Goal: Task Accomplishment & Management: Manage account settings

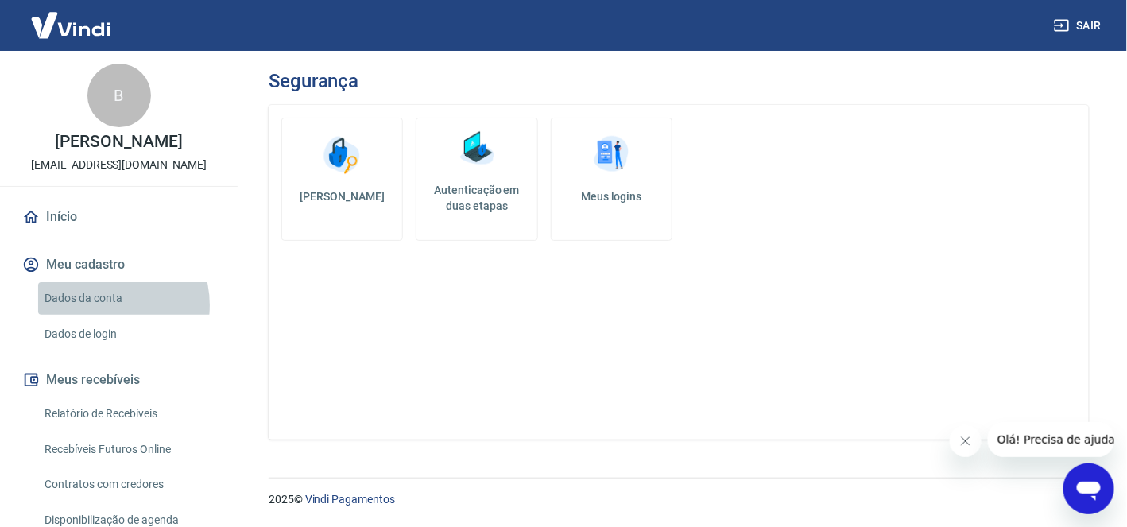
click at [102, 315] on link "Dados da conta" at bounding box center [128, 298] width 180 height 33
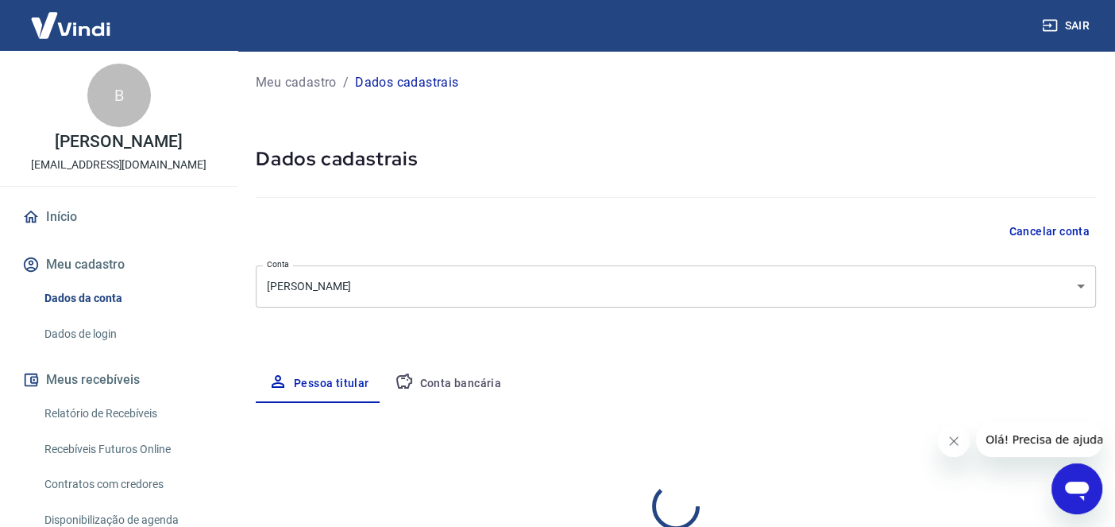
select select "SC"
select select "business"
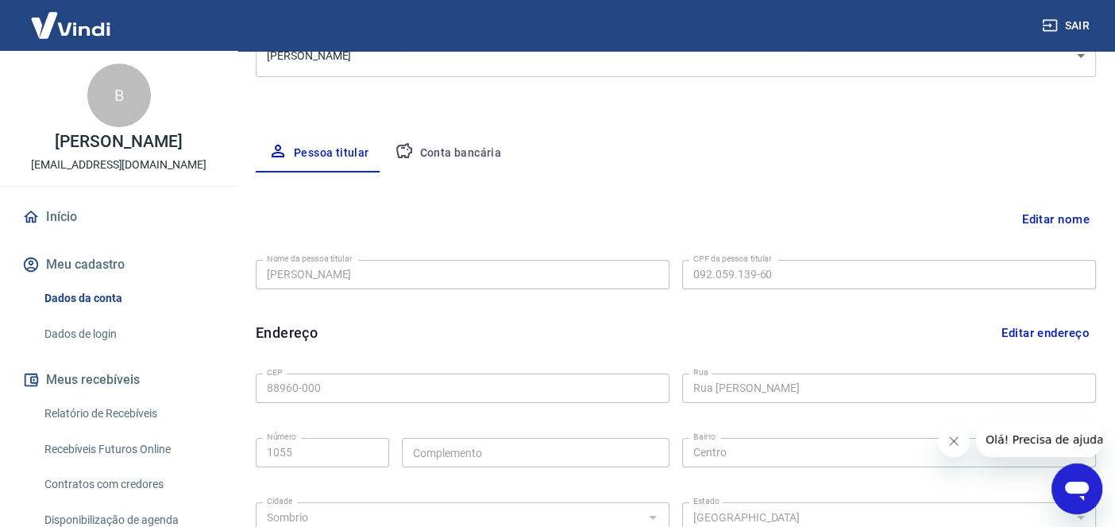
scroll to position [224, 0]
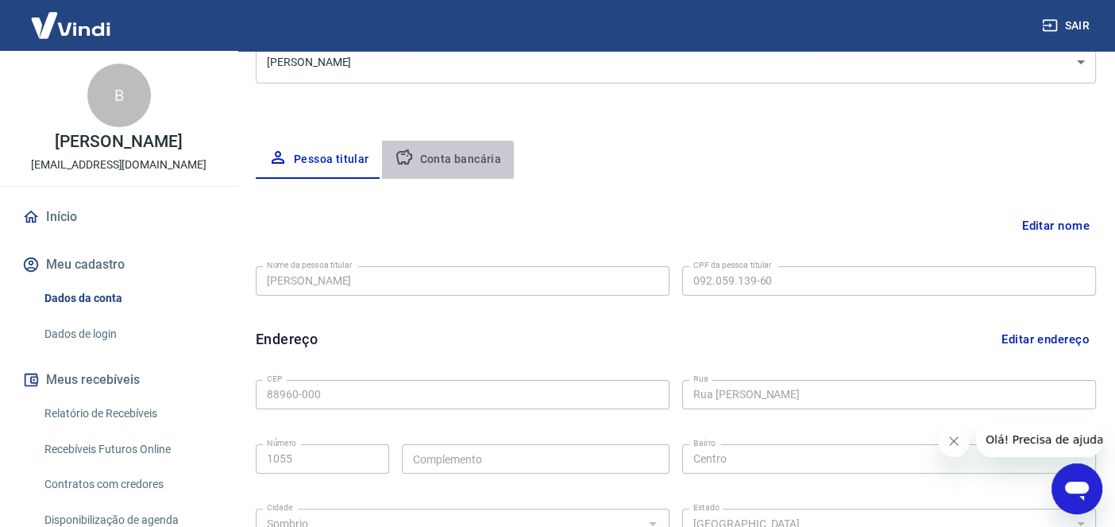
click at [437, 160] on button "Conta bancária" at bounding box center [448, 160] width 133 height 38
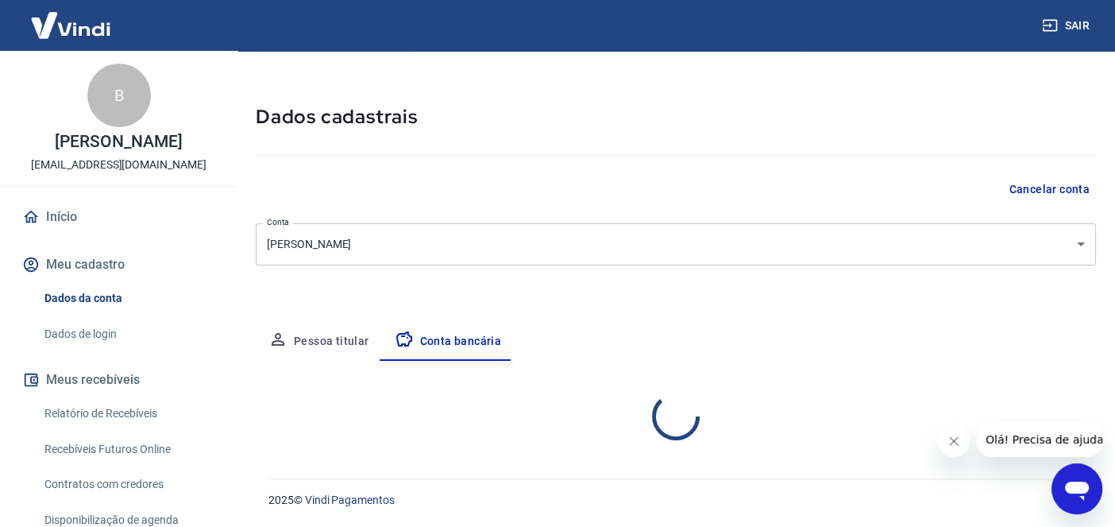
scroll to position [196, 0]
select select "1"
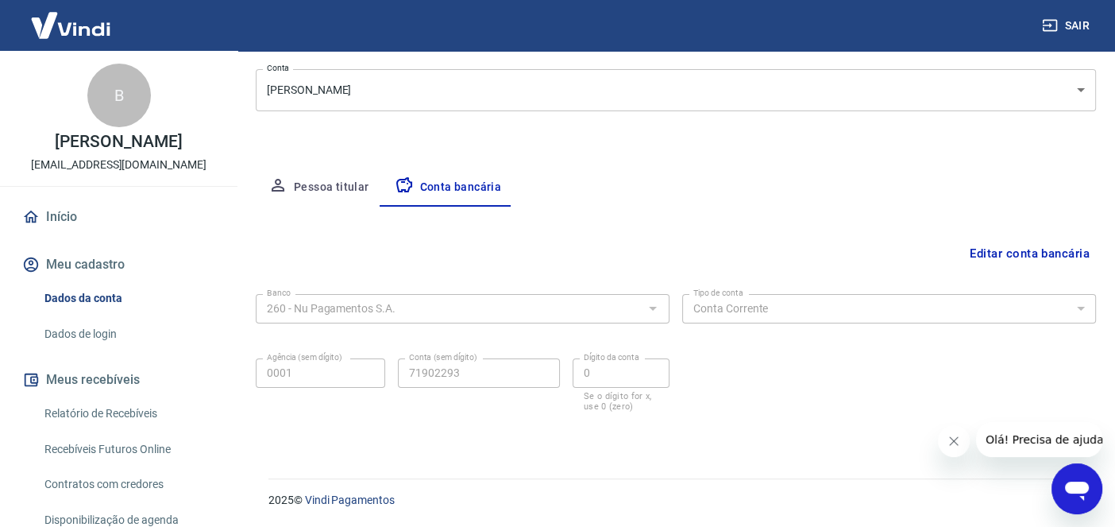
scroll to position [0, 0]
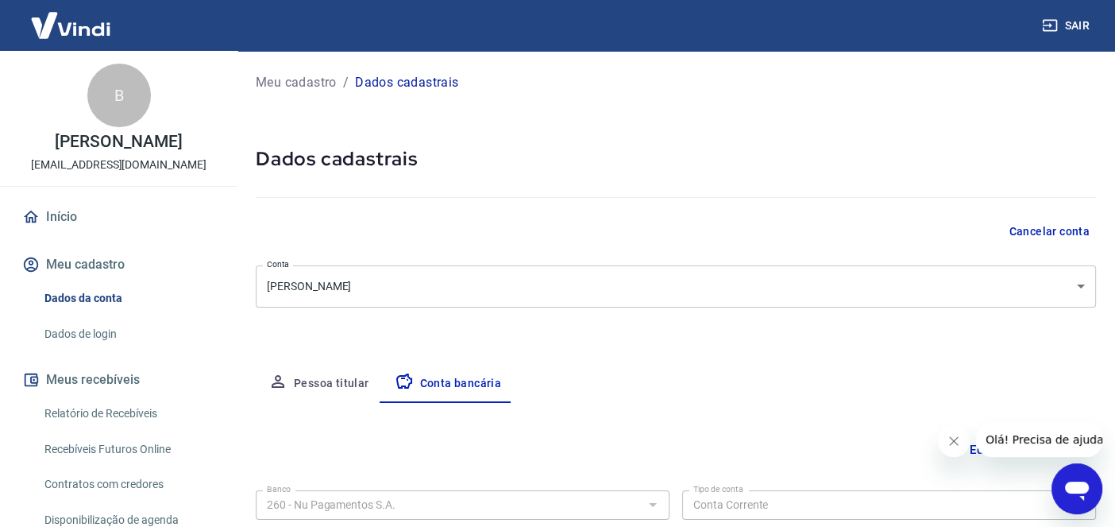
drag, startPoint x: 1115, startPoint y: 44, endPoint x: 1121, endPoint y: 115, distance: 71.0
click at [1115, 115] on html "Sair B Beatriz Alves Nunes dos Santos ferragensecia1055@gmail.com Início Meu ca…" at bounding box center [557, 263] width 1115 height 527
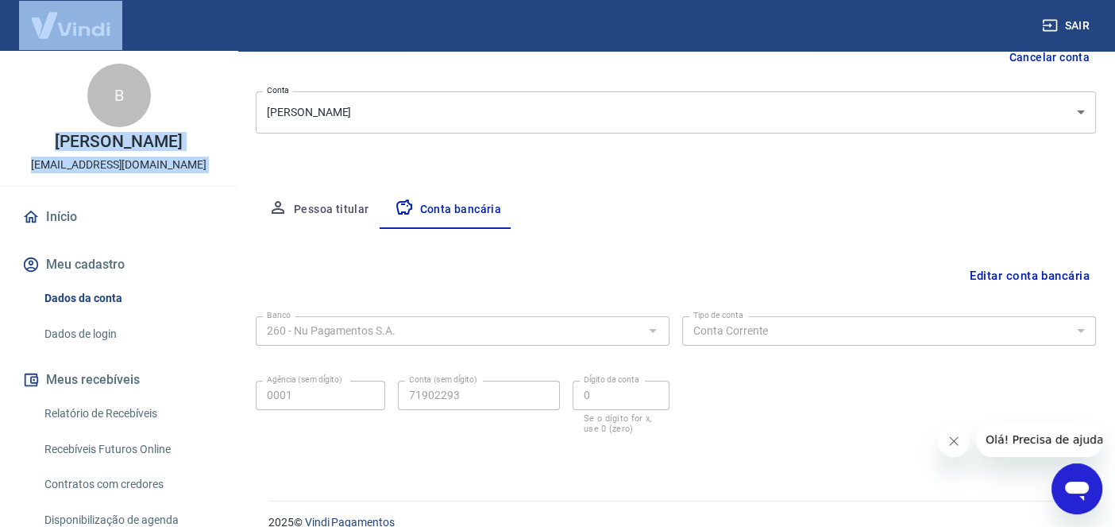
scroll to position [196, 0]
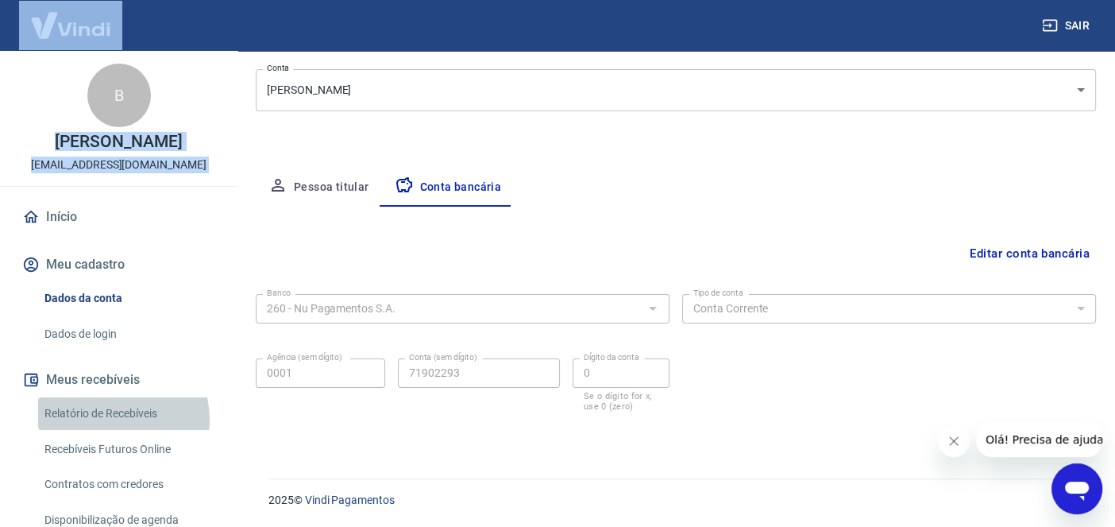
click at [112, 430] on link "Relatório de Recebíveis" at bounding box center [128, 413] width 180 height 33
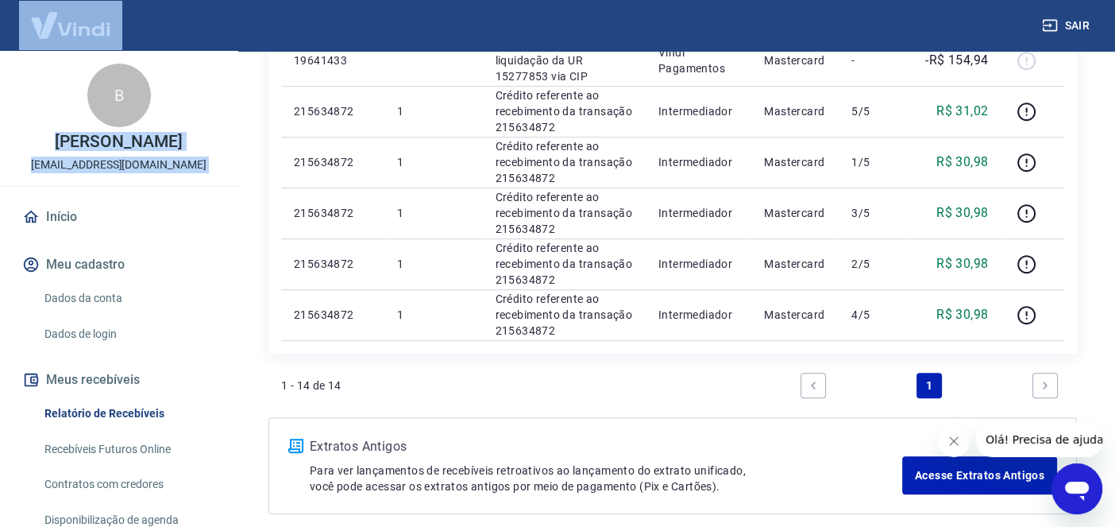
scroll to position [973, 0]
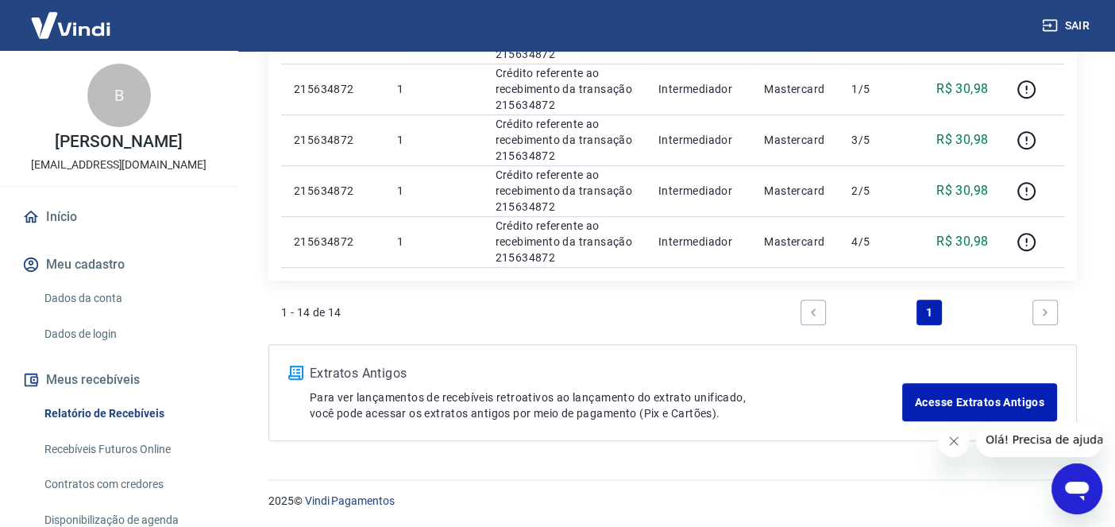
click at [1061, 316] on li "Pagination" at bounding box center [1046, 312] width 38 height 38
click at [143, 463] on link "Recebíveis Futuros Online" at bounding box center [128, 449] width 180 height 33
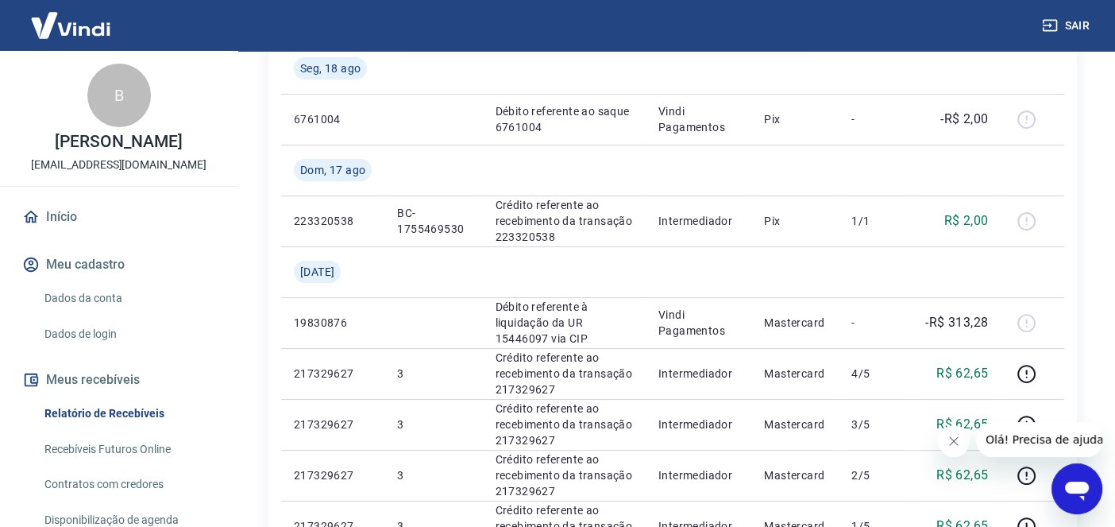
scroll to position [0, 0]
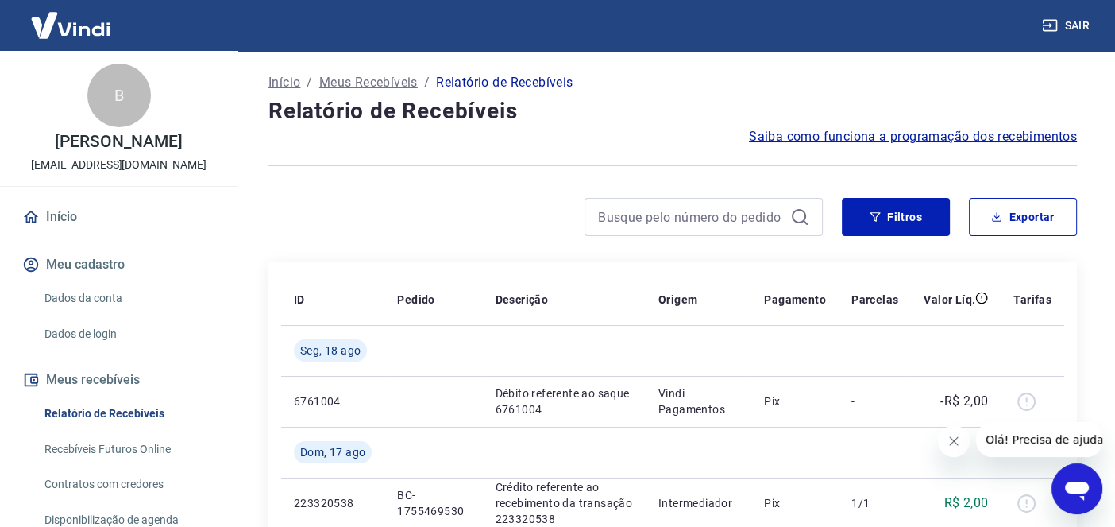
click at [976, 137] on span "Saiba como funciona a programação dos recebimentos" at bounding box center [913, 136] width 328 height 19
click at [39, 226] on icon at bounding box center [30, 216] width 17 height 17
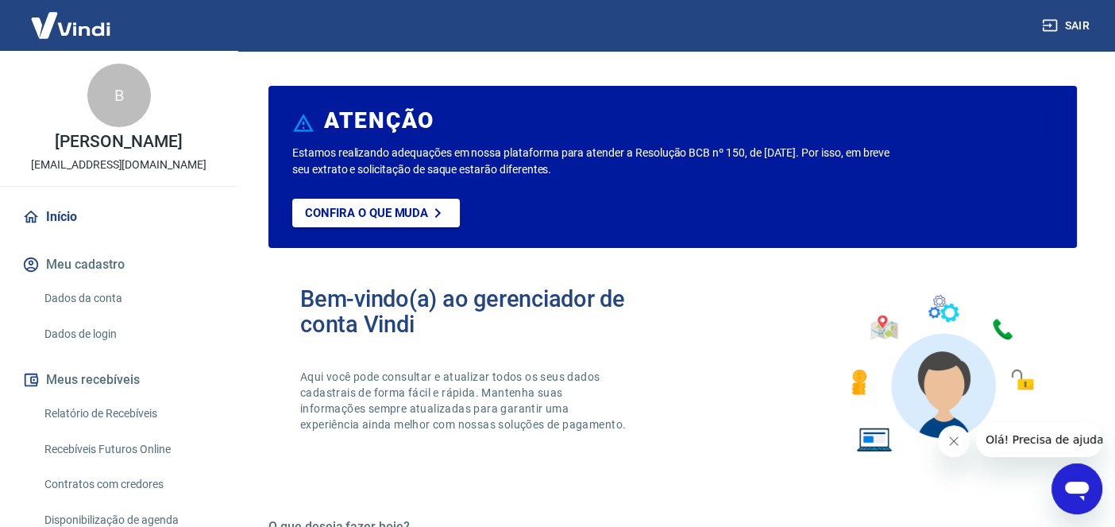
click at [39, 226] on icon at bounding box center [30, 216] width 17 height 17
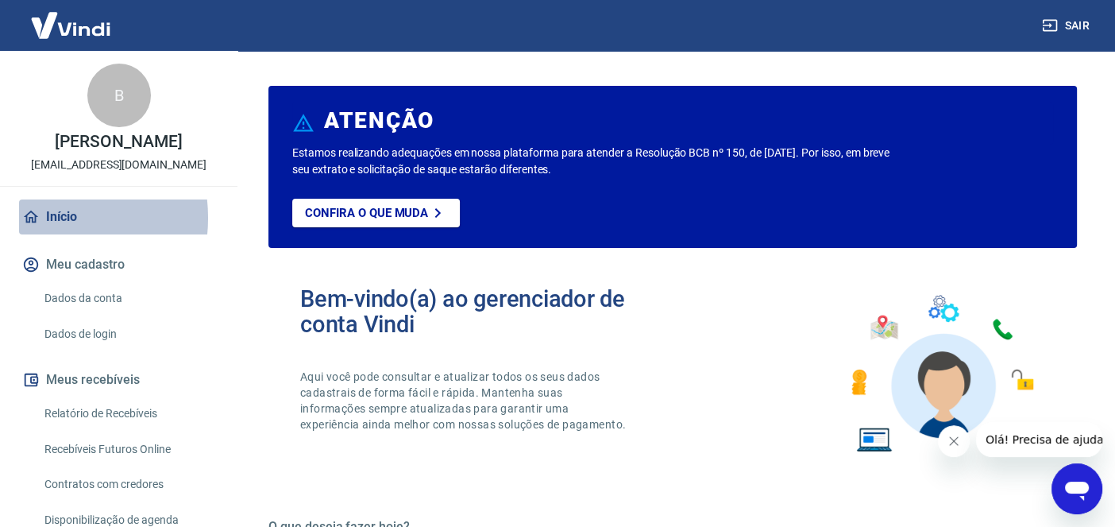
click at [39, 226] on icon at bounding box center [30, 216] width 17 height 17
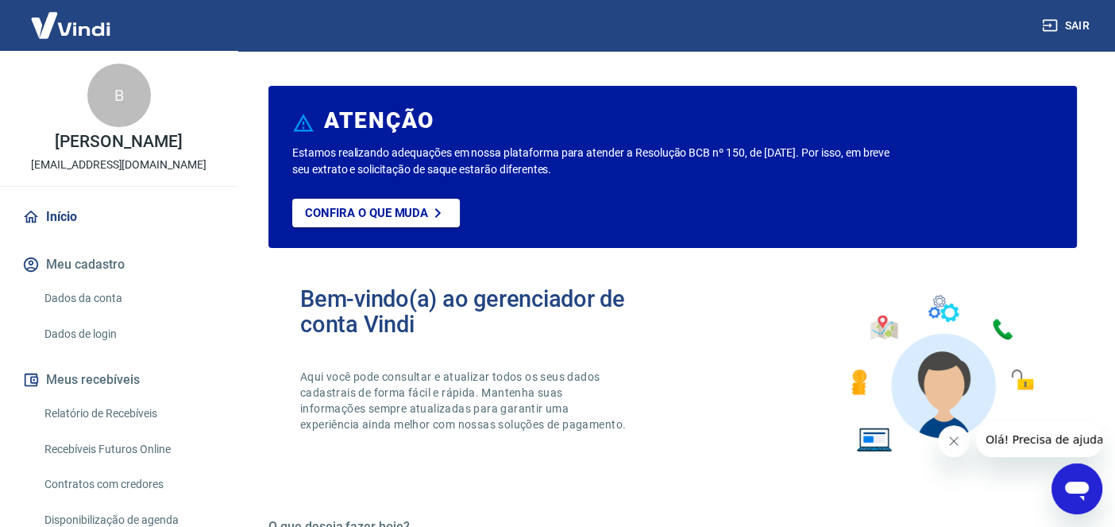
click at [112, 278] on button "Meu cadastro" at bounding box center [118, 264] width 199 height 35
click at [101, 350] on link "Dados de login" at bounding box center [128, 334] width 180 height 33
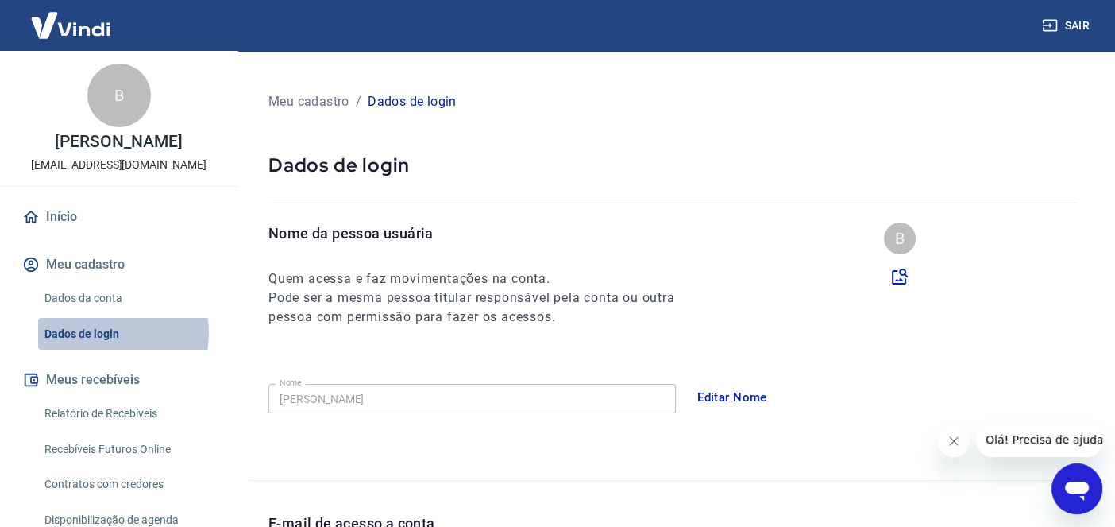
click at [101, 350] on link "Dados de login" at bounding box center [128, 334] width 180 height 33
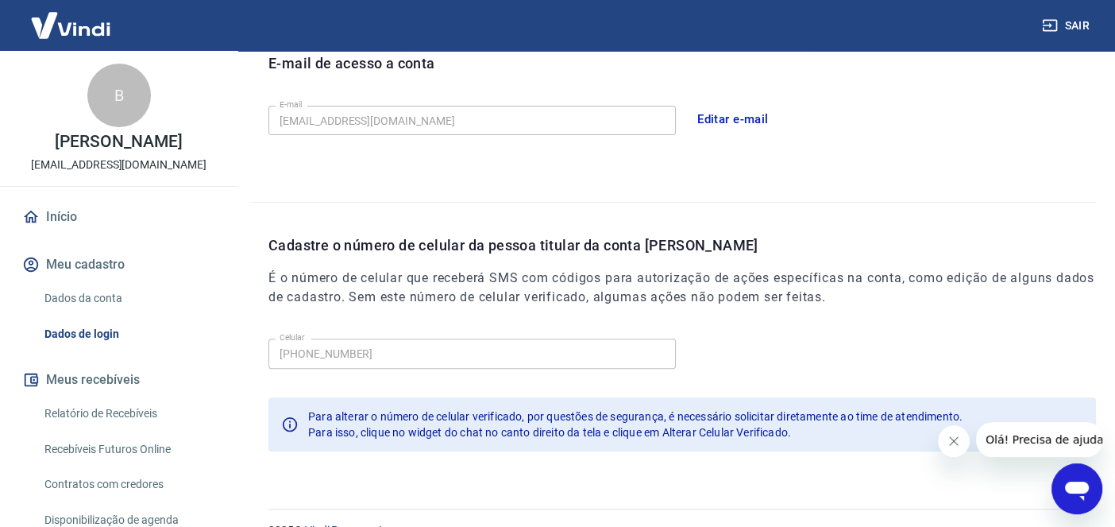
scroll to position [489, 0]
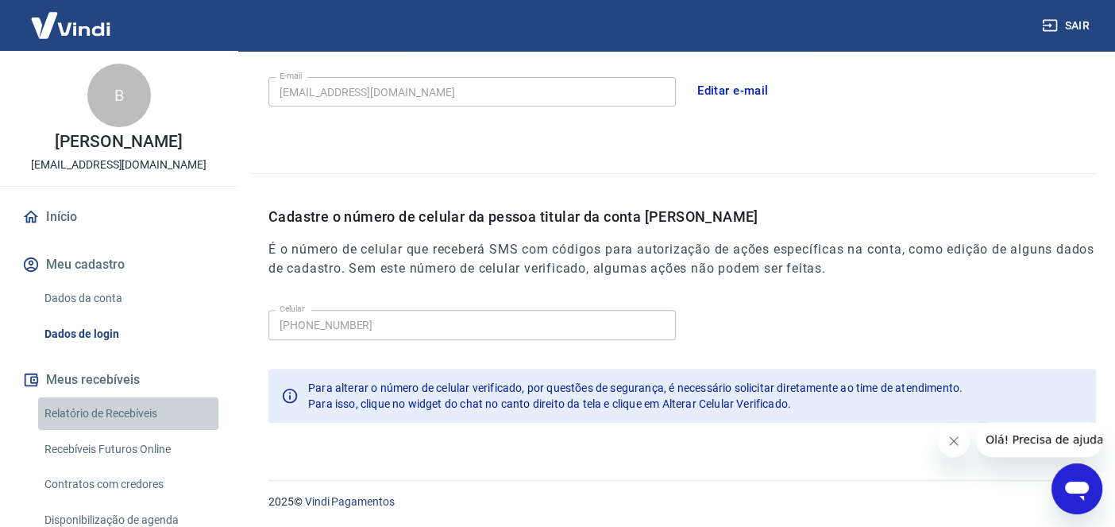
click at [141, 430] on link "Relatório de Recebíveis" at bounding box center [128, 413] width 180 height 33
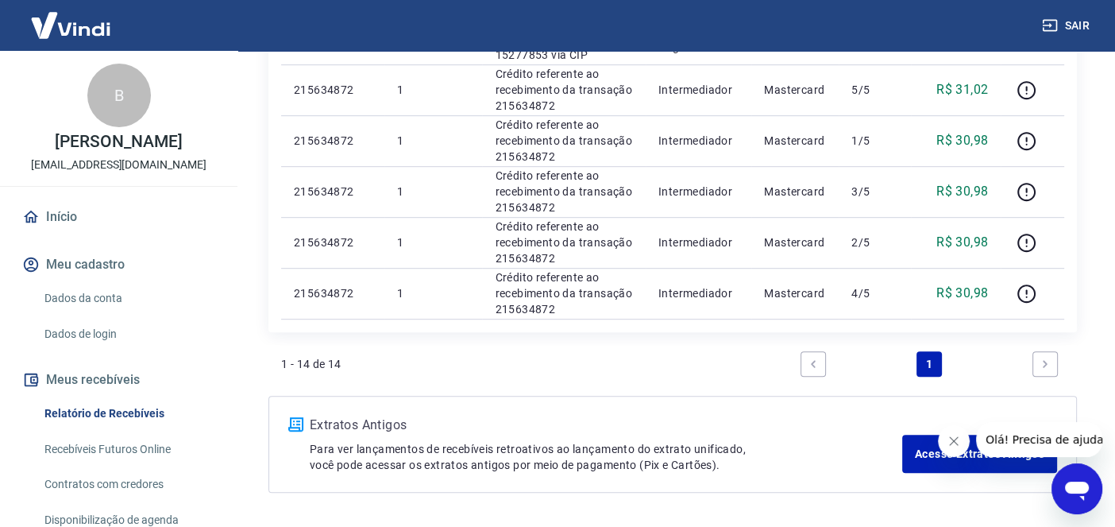
scroll to position [973, 0]
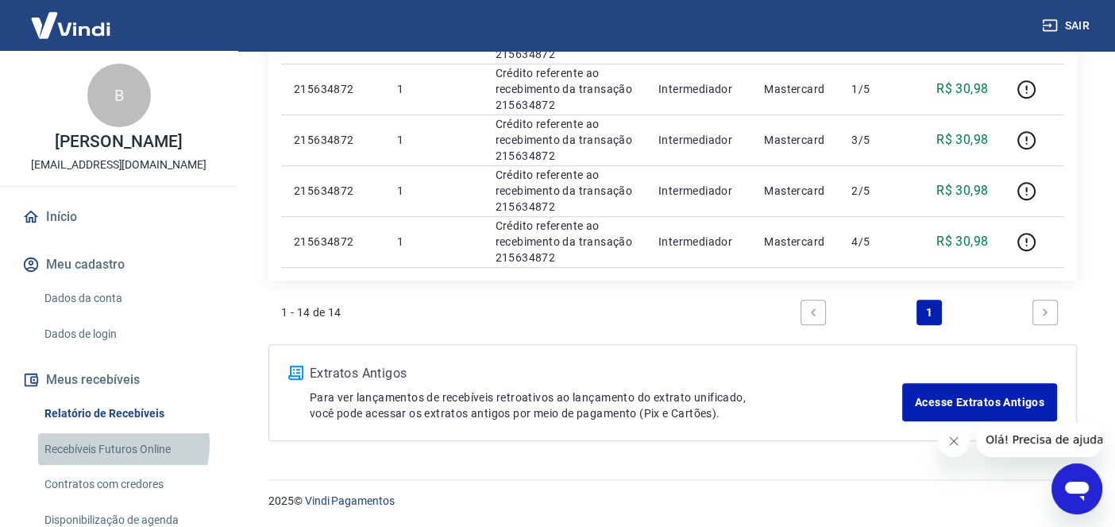
click at [110, 460] on link "Recebíveis Futuros Online" at bounding box center [128, 449] width 180 height 33
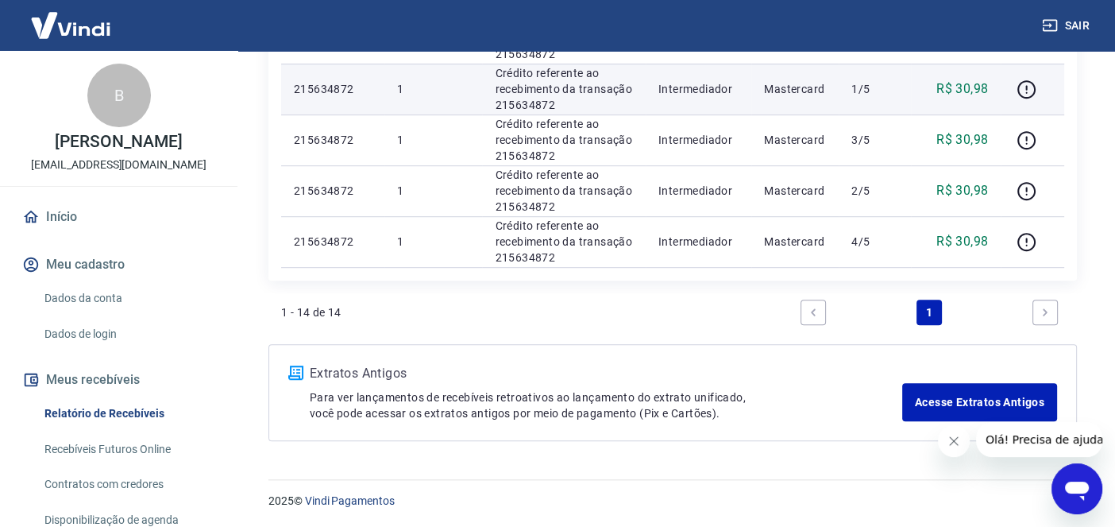
click at [410, 81] on p "1" at bounding box center [433, 89] width 72 height 16
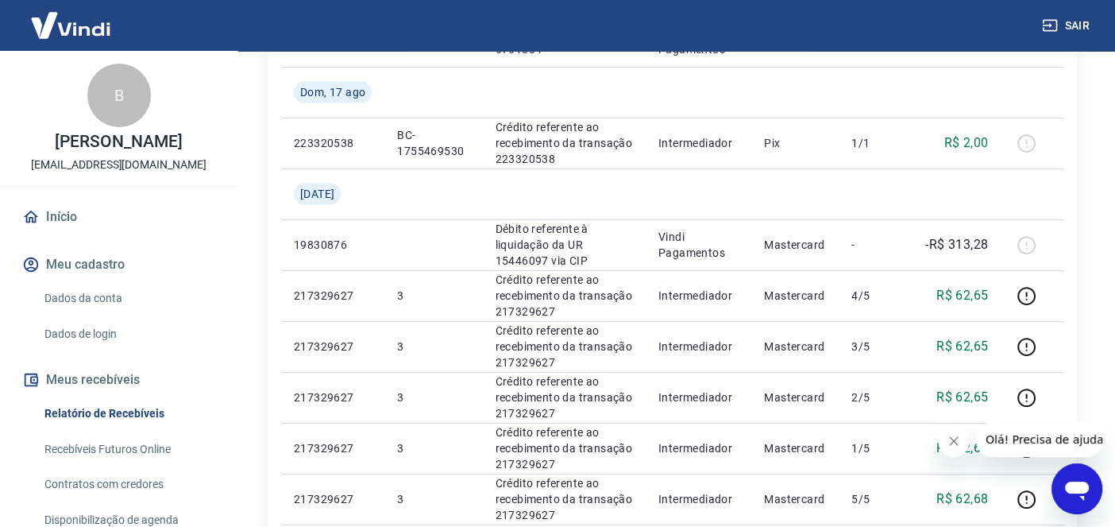
scroll to position [344, 0]
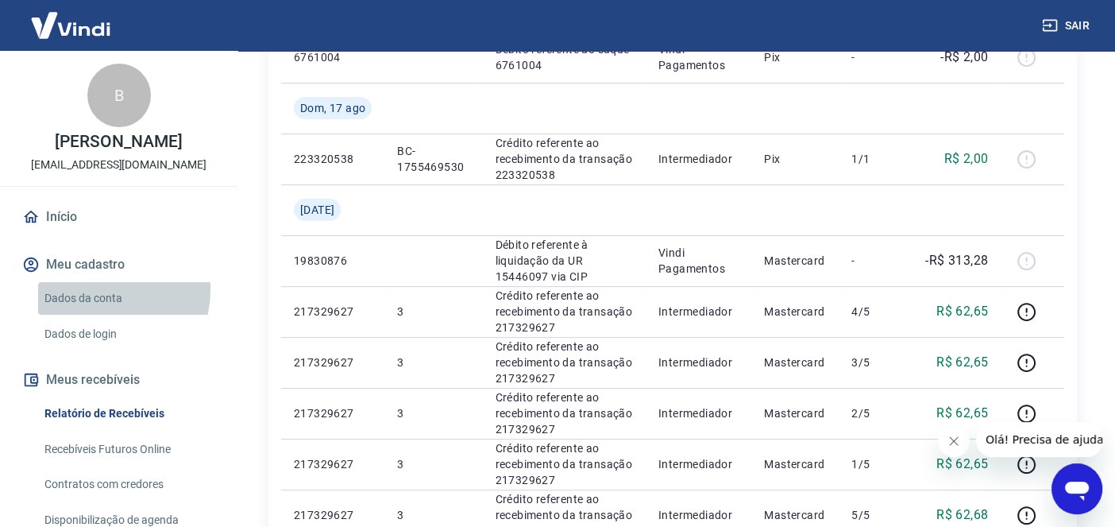
click at [102, 307] on link "Dados da conta" at bounding box center [128, 298] width 180 height 33
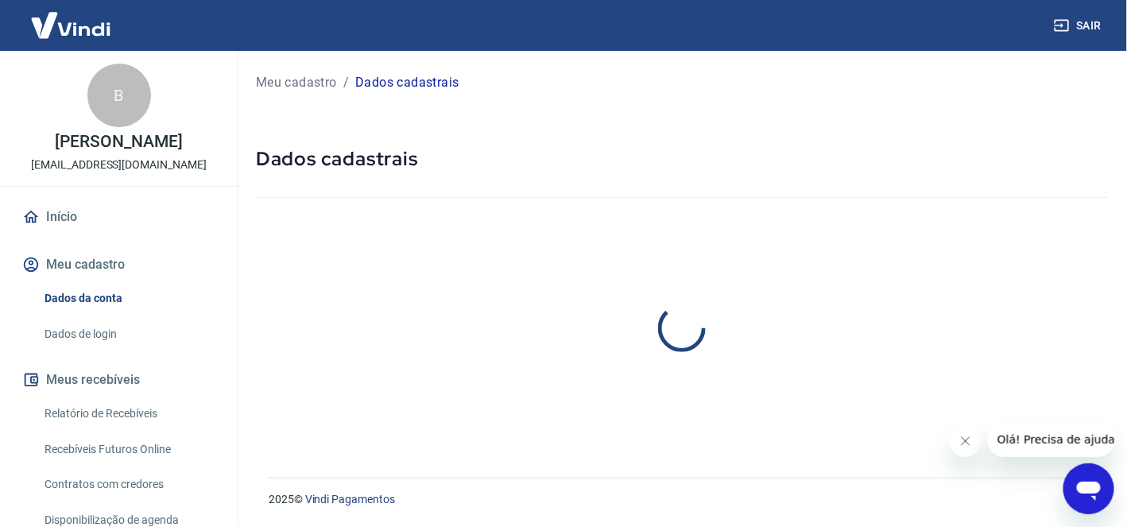
select select "SC"
select select "business"
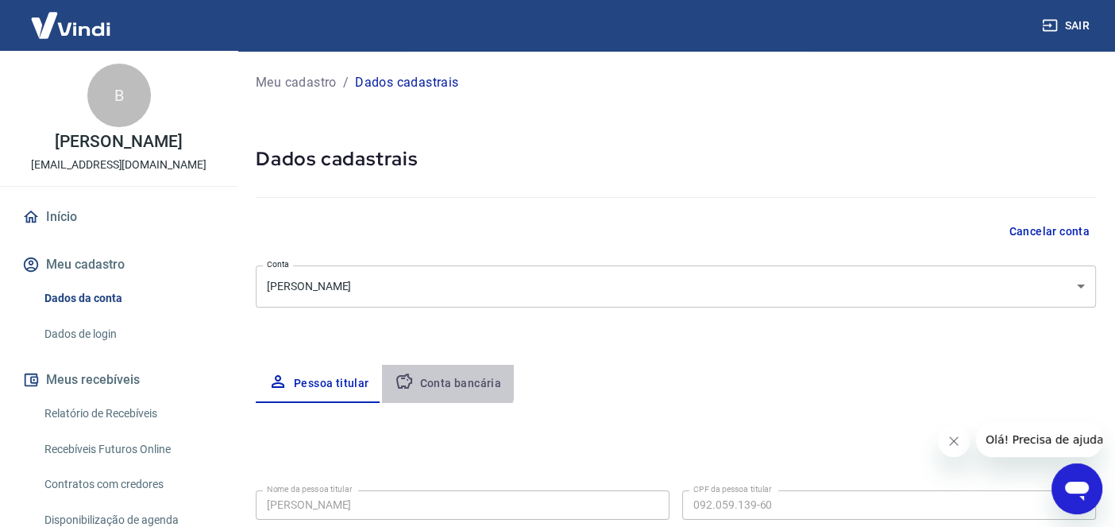
click at [438, 377] on button "Conta bancária" at bounding box center [448, 384] width 133 height 38
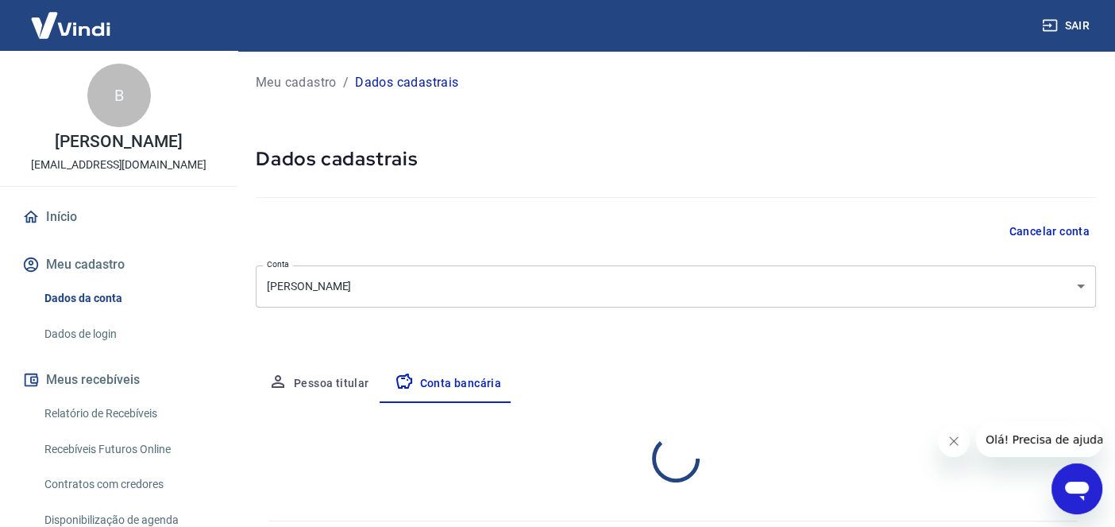
select select "1"
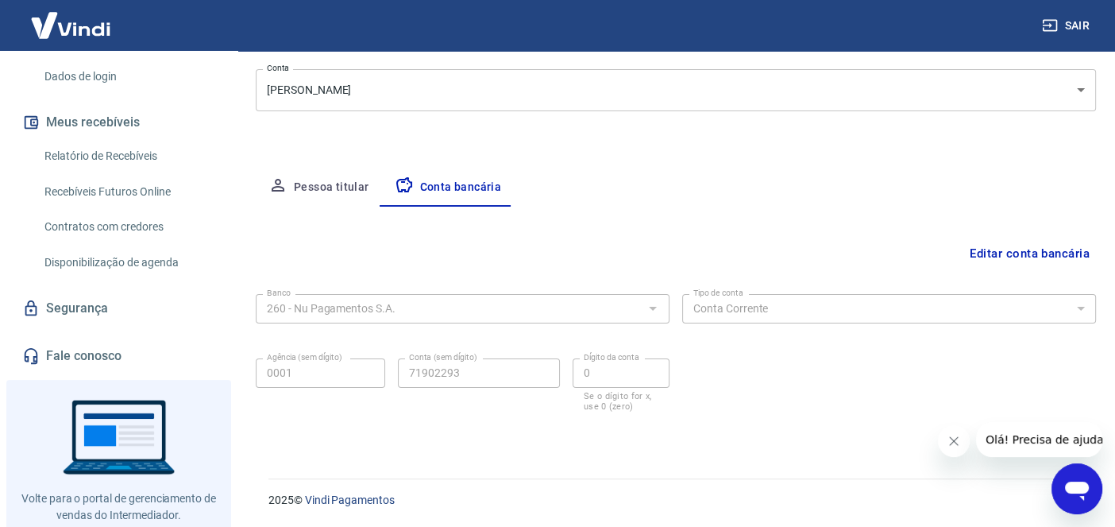
scroll to position [312, 0]
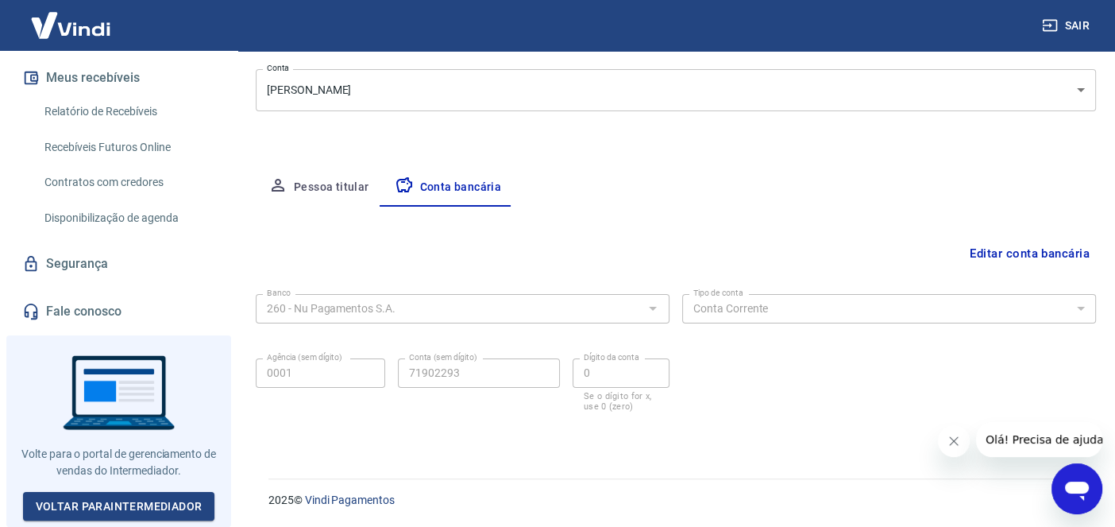
click at [812, 26] on div "Sair" at bounding box center [557, 25] width 1115 height 51
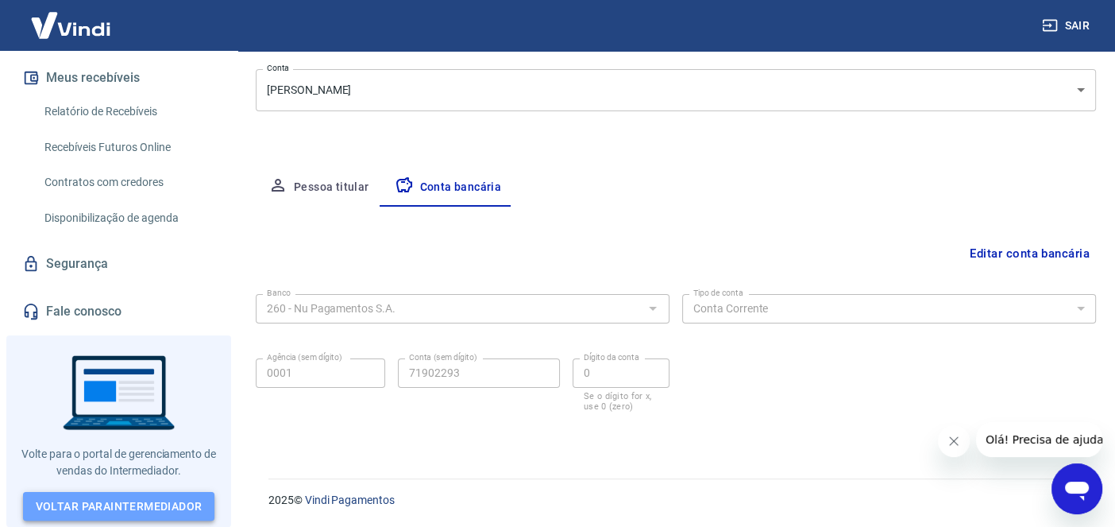
click at [141, 511] on link "Voltar para Intermediador" at bounding box center [119, 506] width 192 height 29
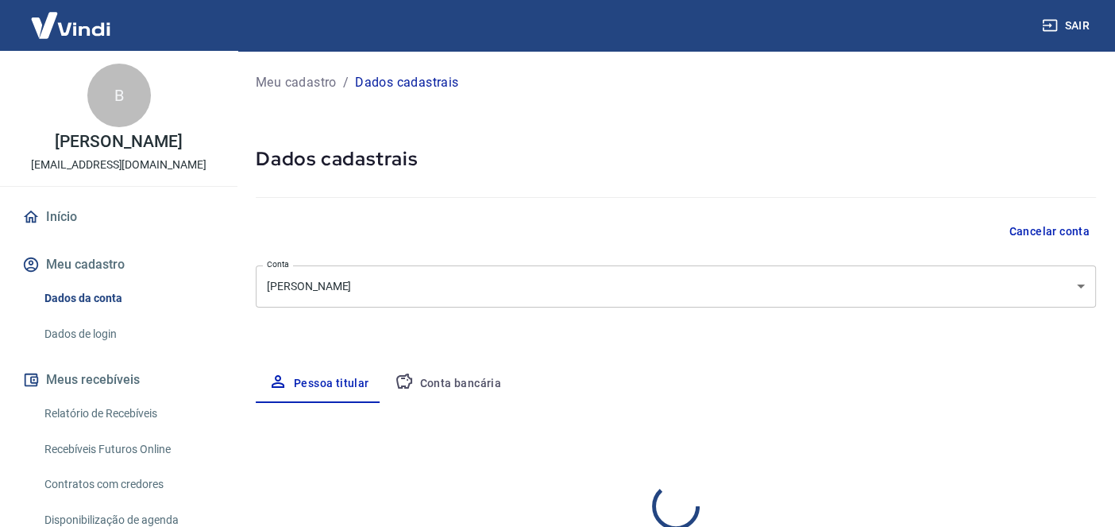
select select "SC"
select select "business"
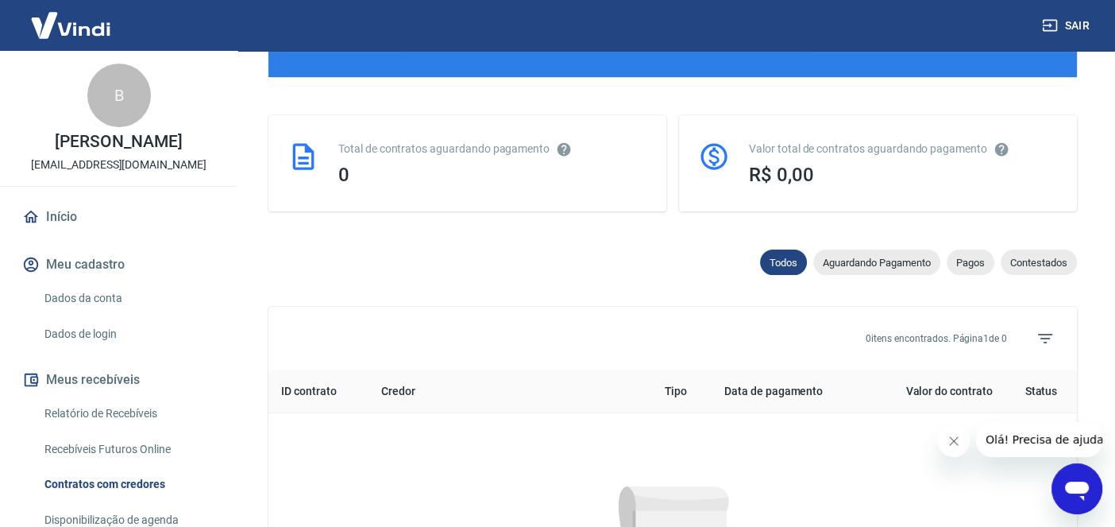
scroll to position [356, 0]
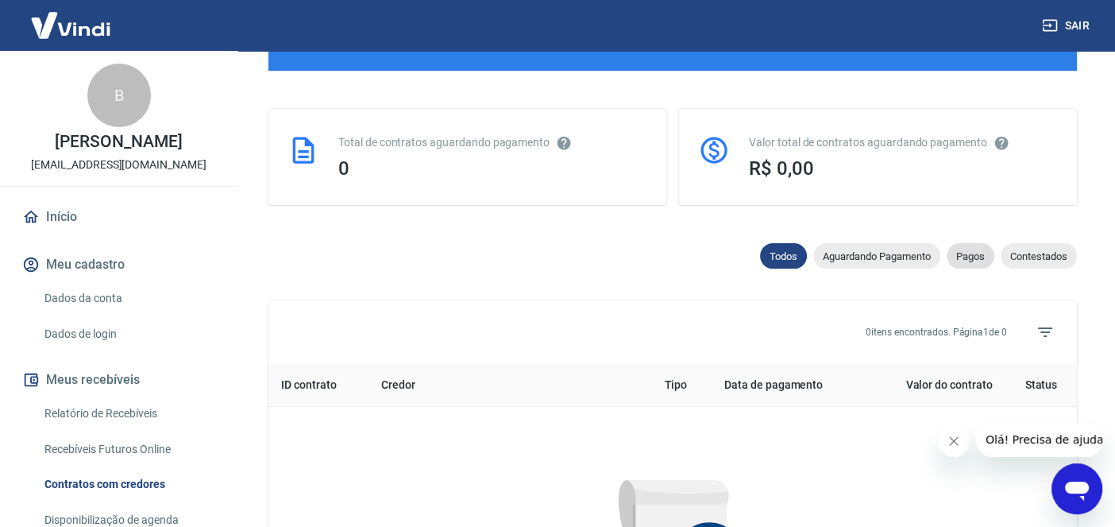
click at [972, 262] on div "Pagos" at bounding box center [971, 255] width 48 height 25
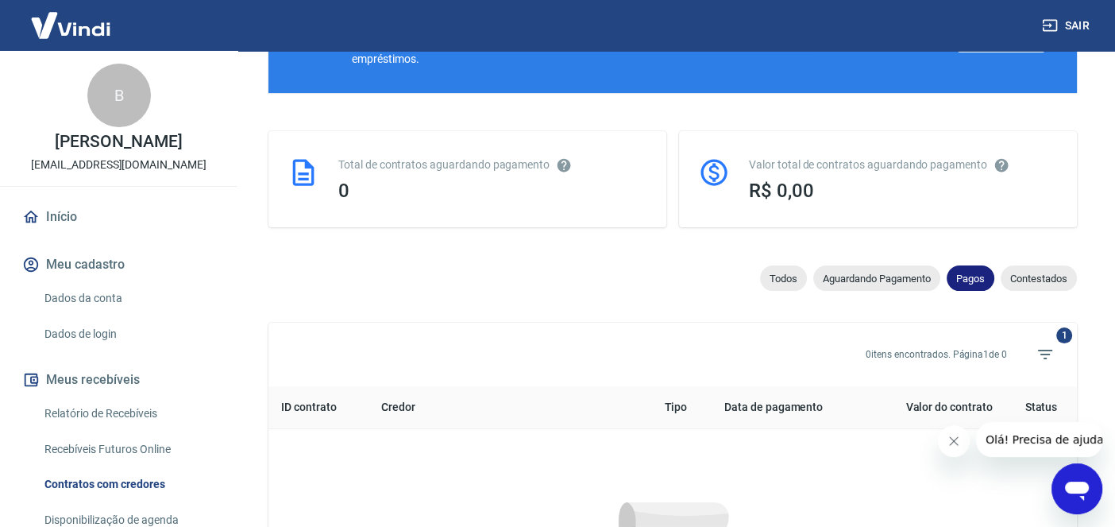
scroll to position [356, 0]
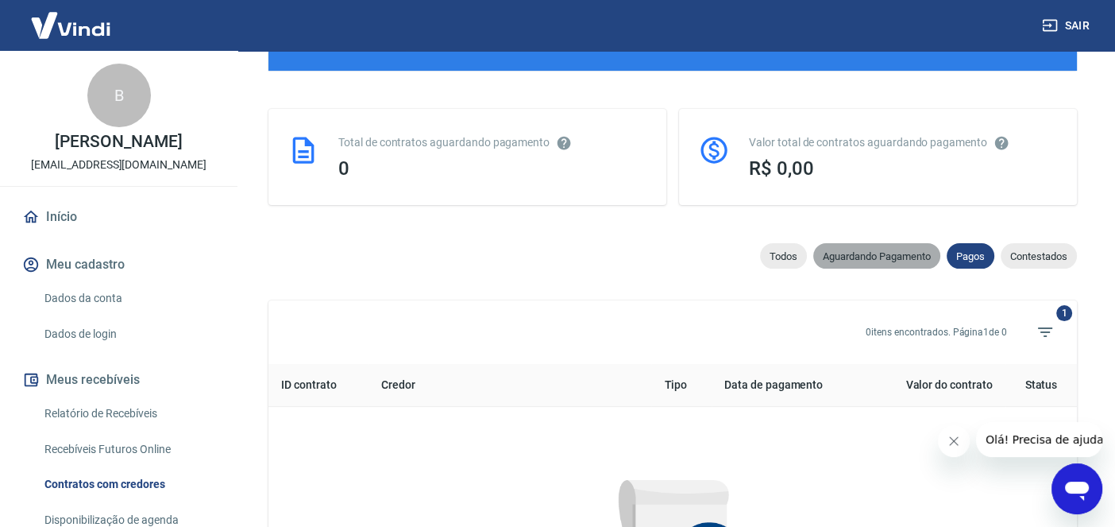
click at [873, 265] on div "Aguardando Pagamento" at bounding box center [877, 255] width 127 height 25
select select "waiting_payment"
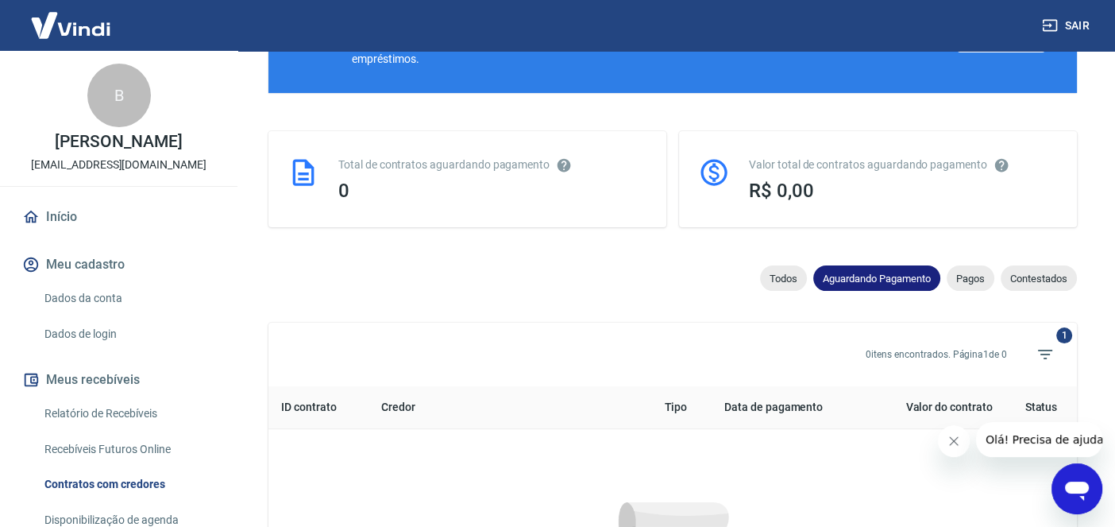
scroll to position [356, 0]
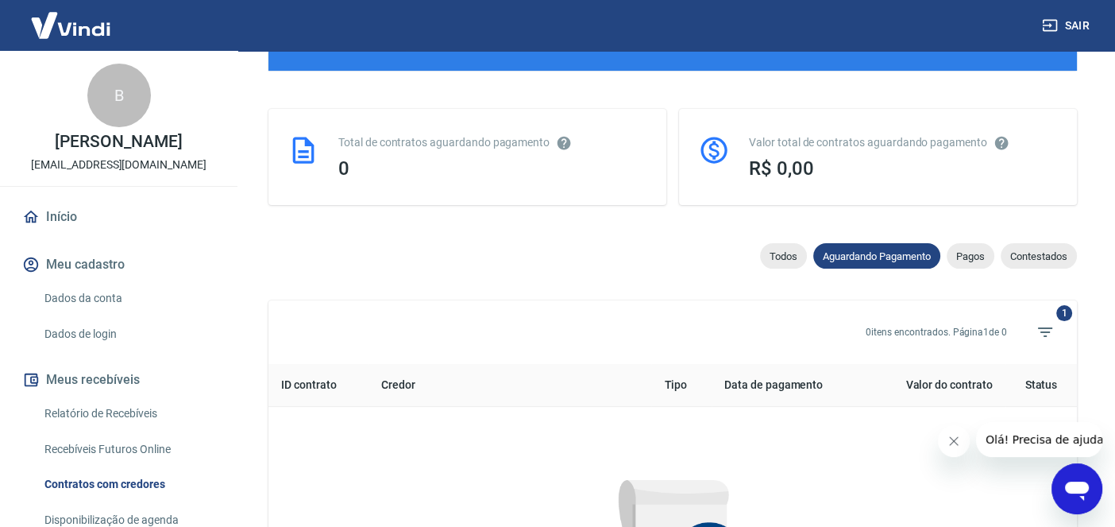
click at [138, 427] on link "Relatório de Recebíveis" at bounding box center [128, 413] width 180 height 33
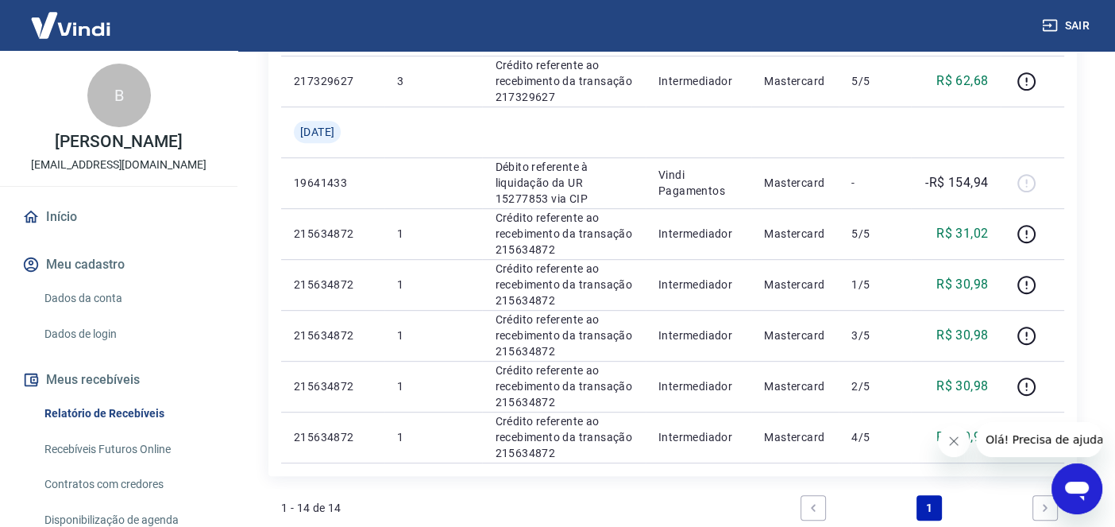
scroll to position [973, 0]
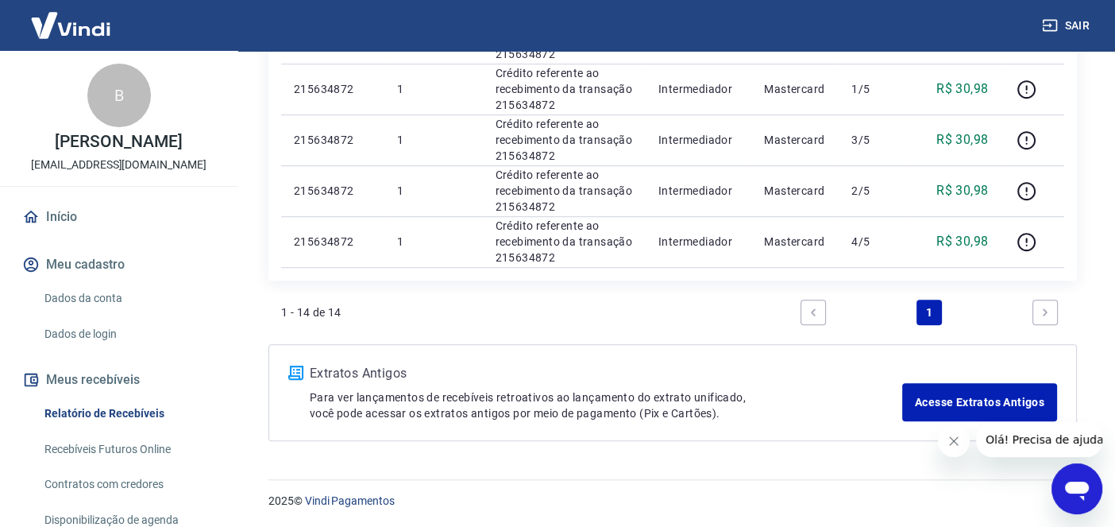
click at [1054, 312] on link "Next page" at bounding box center [1045, 312] width 25 height 25
click at [1042, 307] on icon "Next page" at bounding box center [1045, 312] width 11 height 11
click at [132, 466] on link "Recebíveis Futuros Online" at bounding box center [128, 449] width 180 height 33
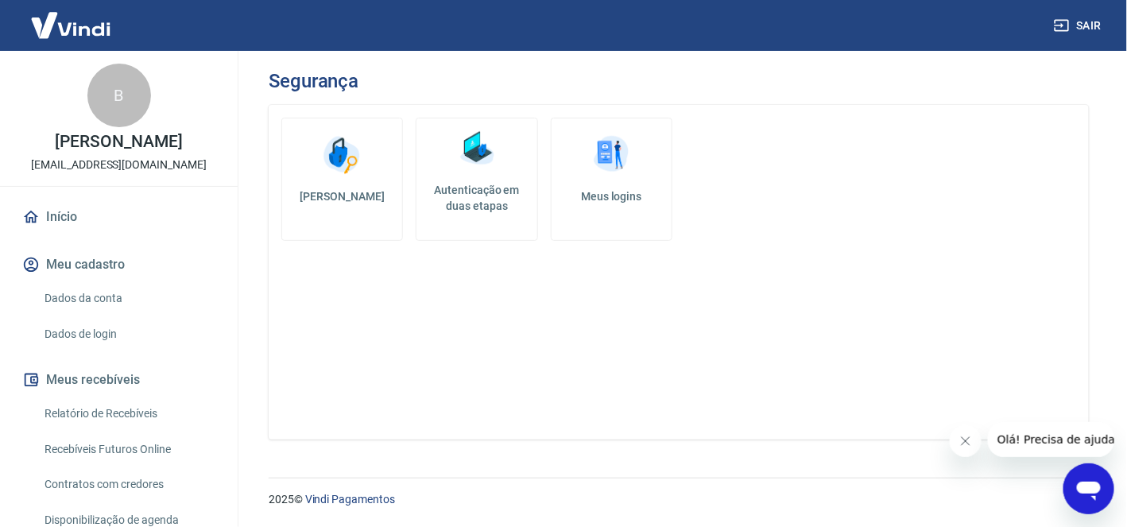
click at [964, 447] on button "Fechar mensagem da empresa" at bounding box center [965, 440] width 32 height 32
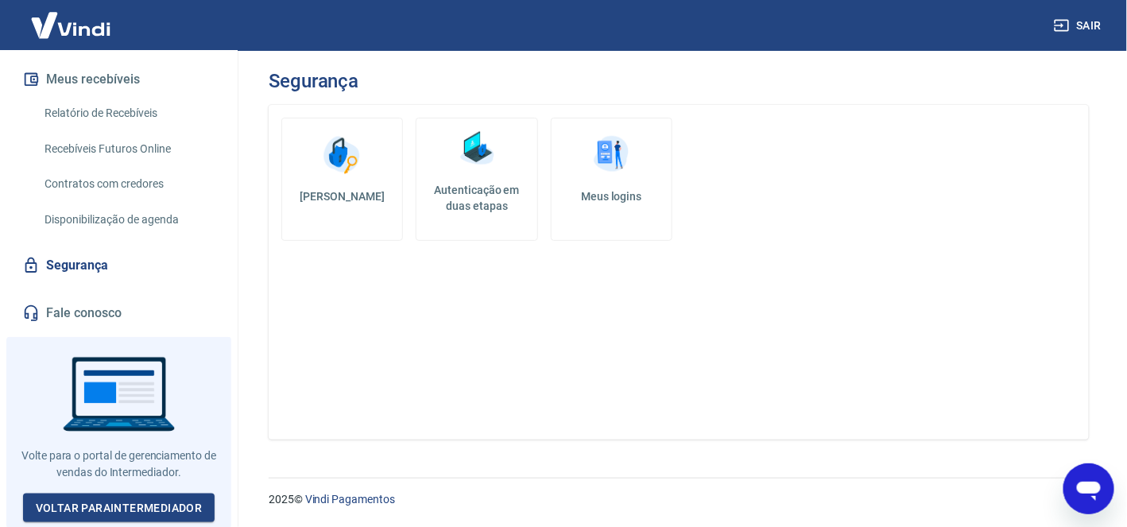
scroll to position [312, 0]
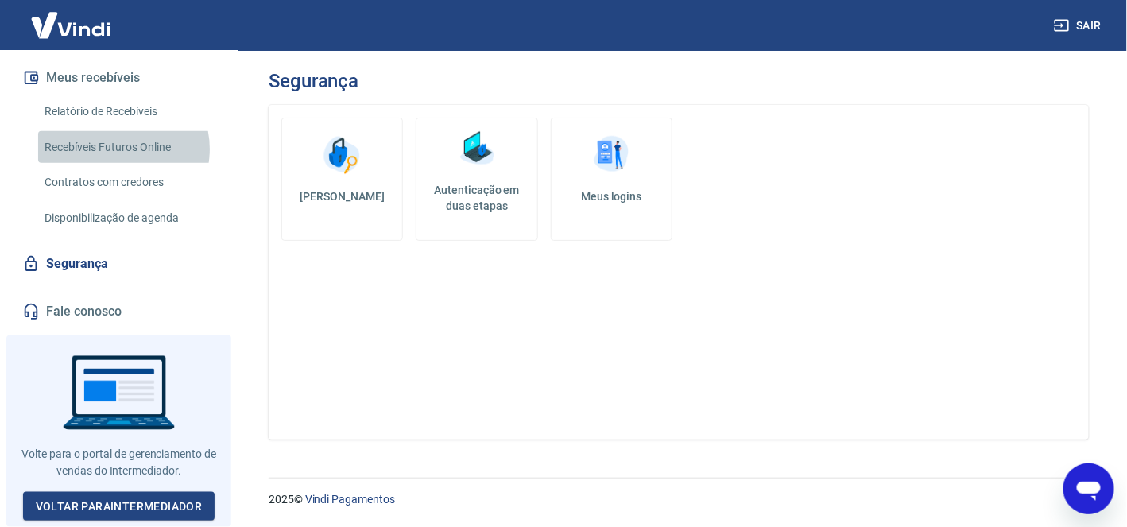
click at [117, 154] on link "Recebíveis Futuros Online" at bounding box center [128, 147] width 180 height 33
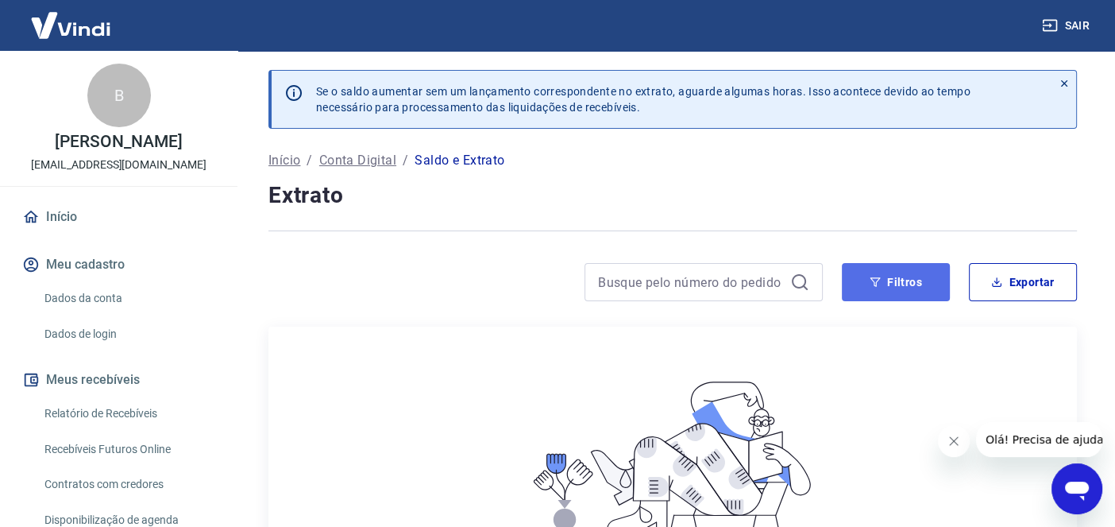
click at [903, 275] on button "Filtros" at bounding box center [896, 282] width 108 height 38
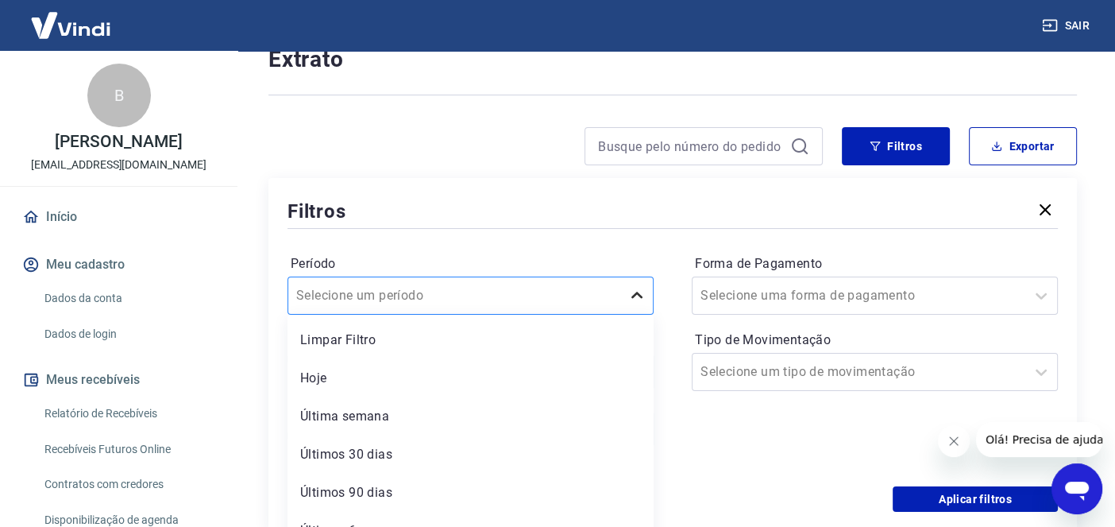
scroll to position [159, 0]
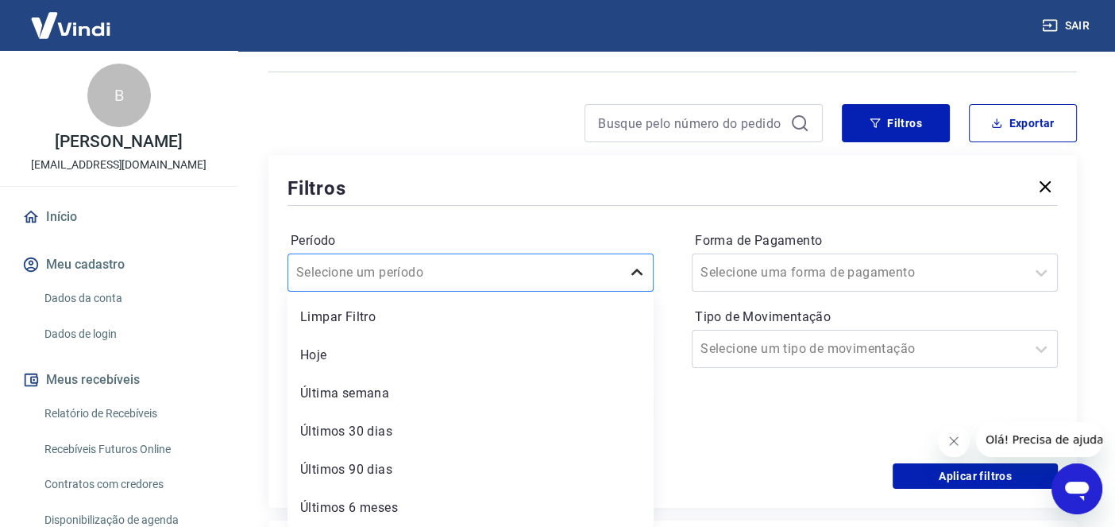
click at [643, 292] on div "option Limpar Filtro focused, 1 of 6. 6 results available. Use Up and Down to c…" at bounding box center [471, 272] width 366 height 38
click at [578, 484] on div "Últimos 90 dias" at bounding box center [471, 470] width 366 height 32
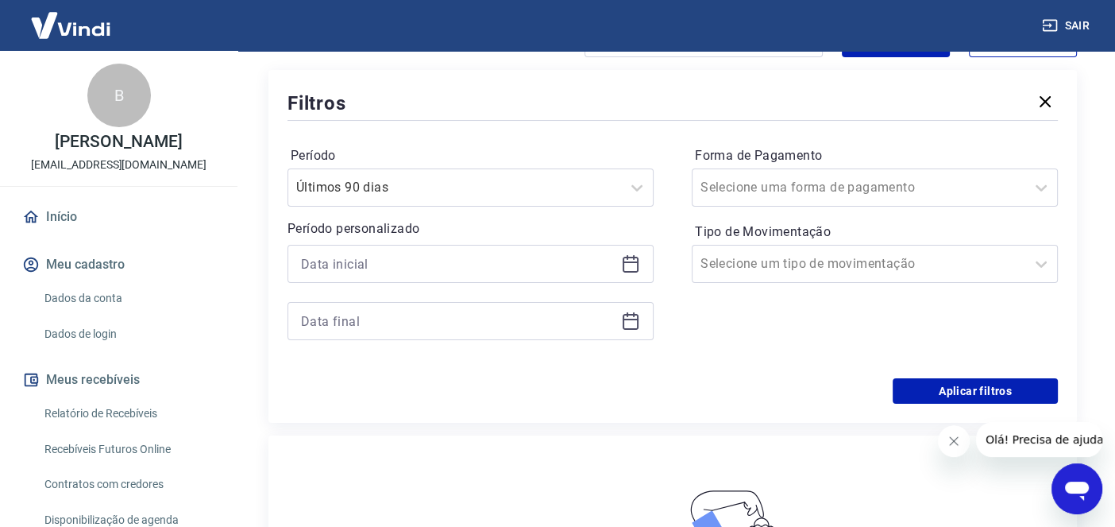
scroll to position [235, 0]
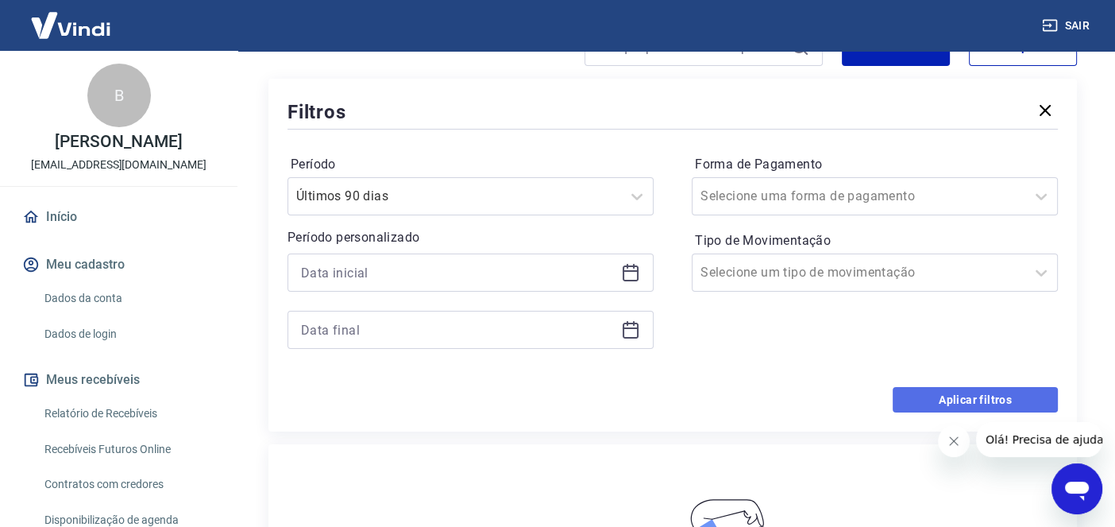
click at [1020, 400] on button "Aplicar filtros" at bounding box center [975, 399] width 165 height 25
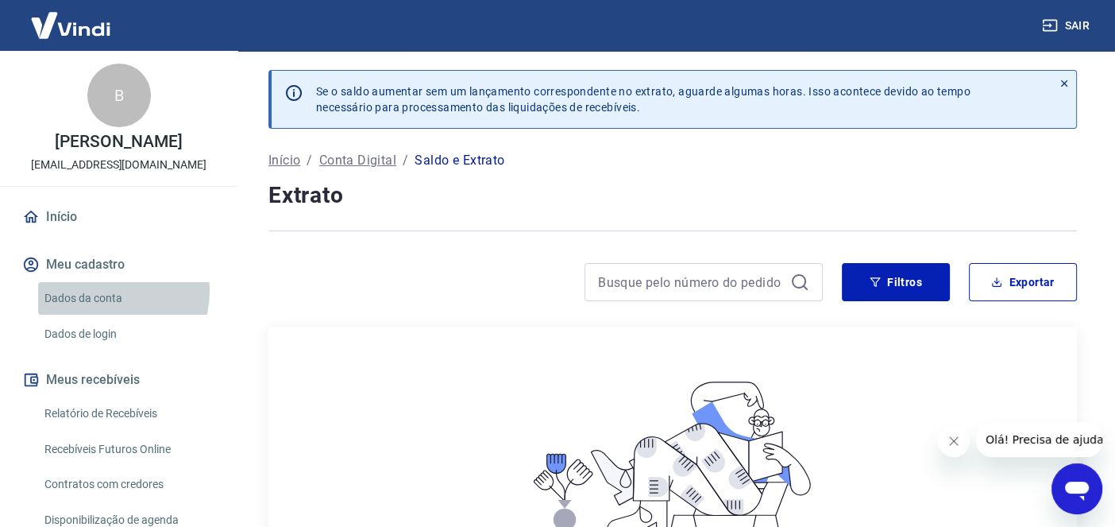
click at [101, 307] on link "Dados da conta" at bounding box center [128, 298] width 180 height 33
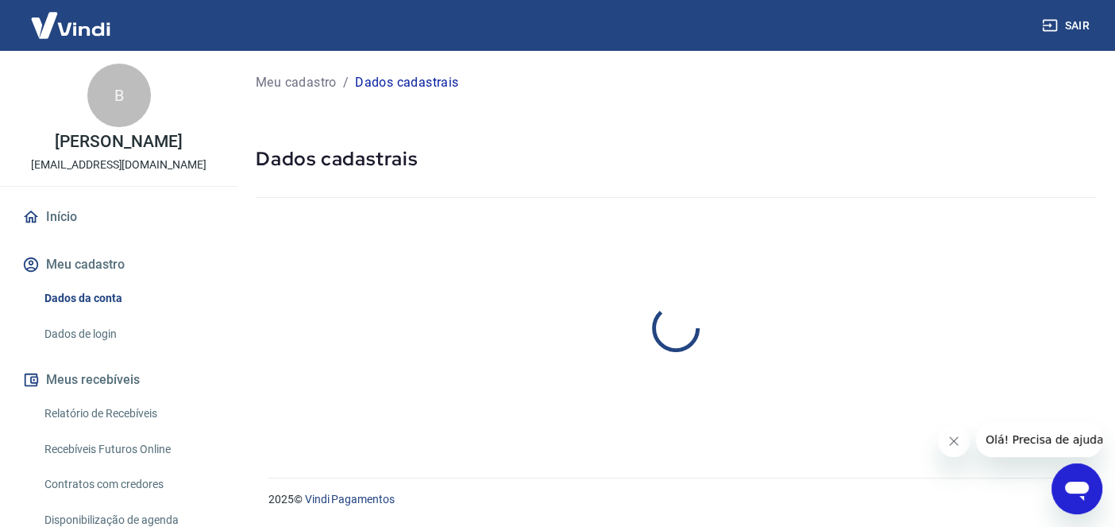
select select "SC"
select select "business"
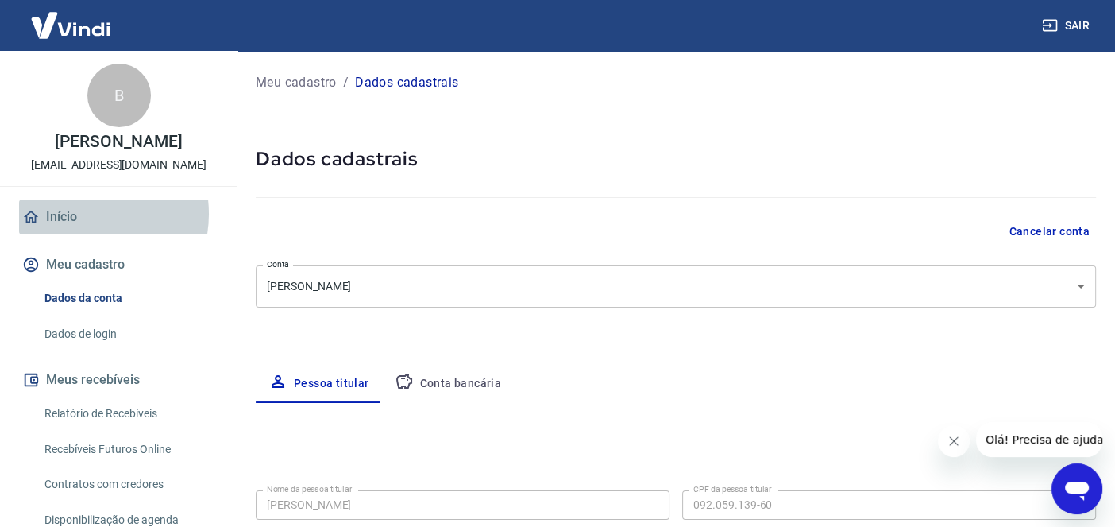
click at [80, 230] on link "Início" at bounding box center [118, 216] width 199 height 35
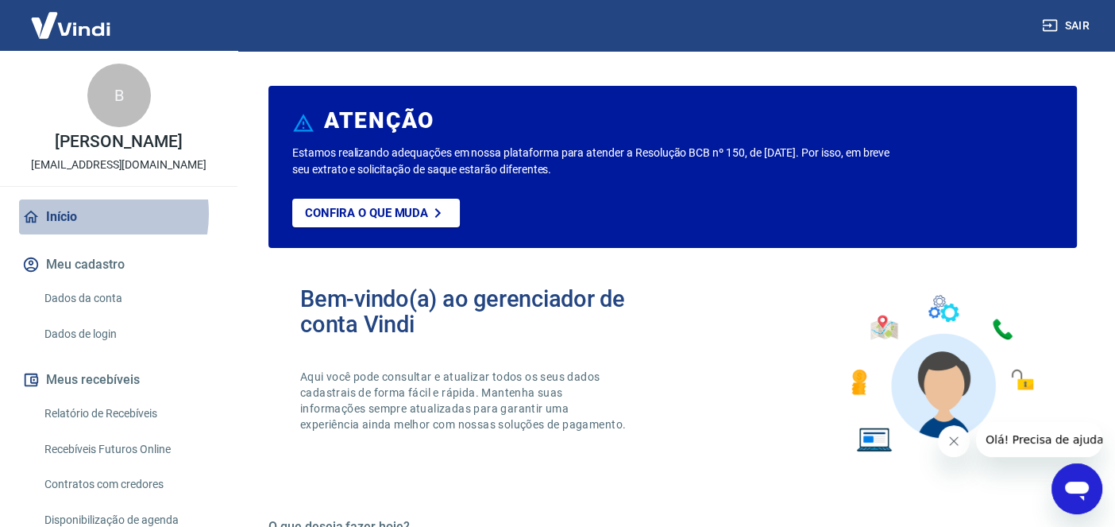
click at [80, 230] on link "Início" at bounding box center [118, 216] width 199 height 35
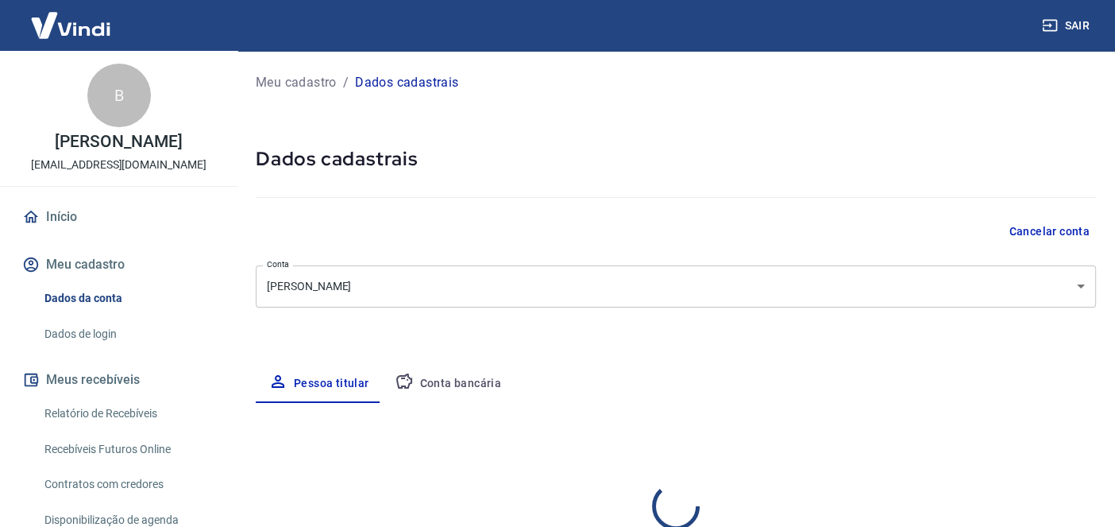
select select "SC"
select select "business"
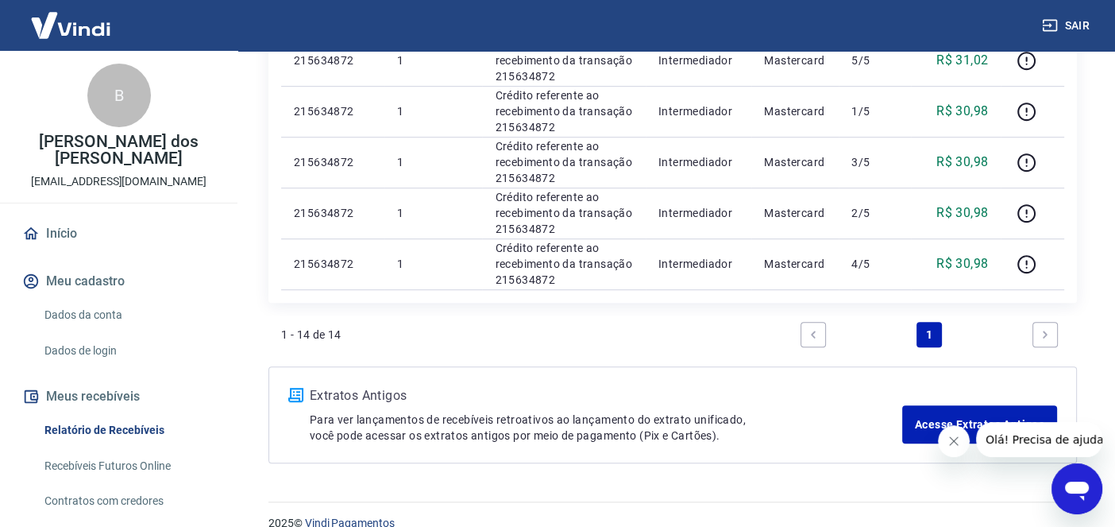
scroll to position [973, 0]
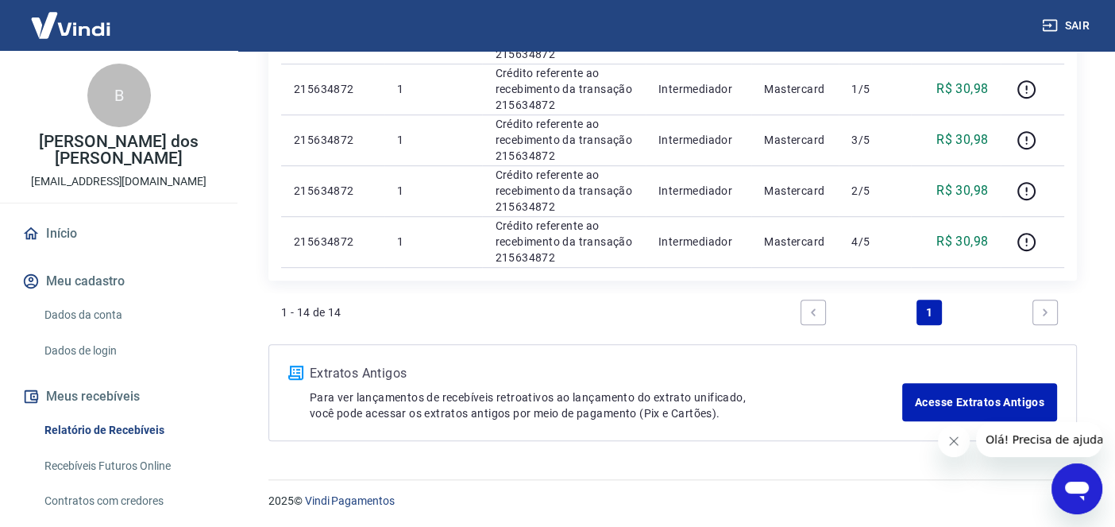
click at [1042, 309] on icon "Next page" at bounding box center [1045, 312] width 11 height 11
